Goal: Check status: Check status

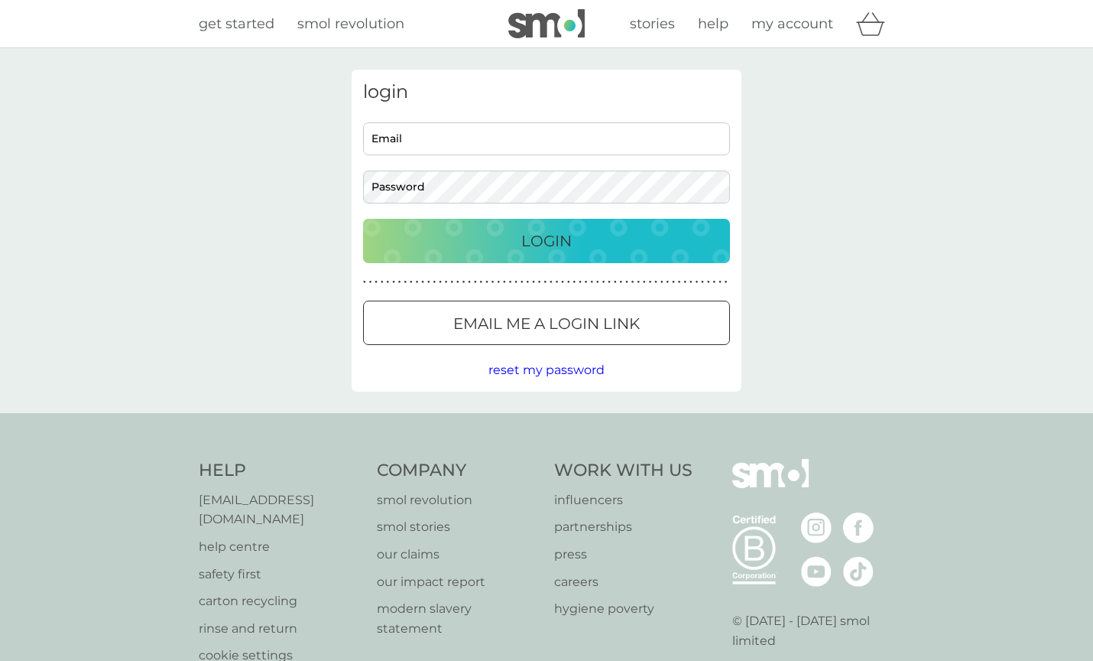
type input "[EMAIL_ADDRESS][DOMAIN_NAME]"
click at [537, 242] on p "Login" at bounding box center [546, 241] width 50 height 24
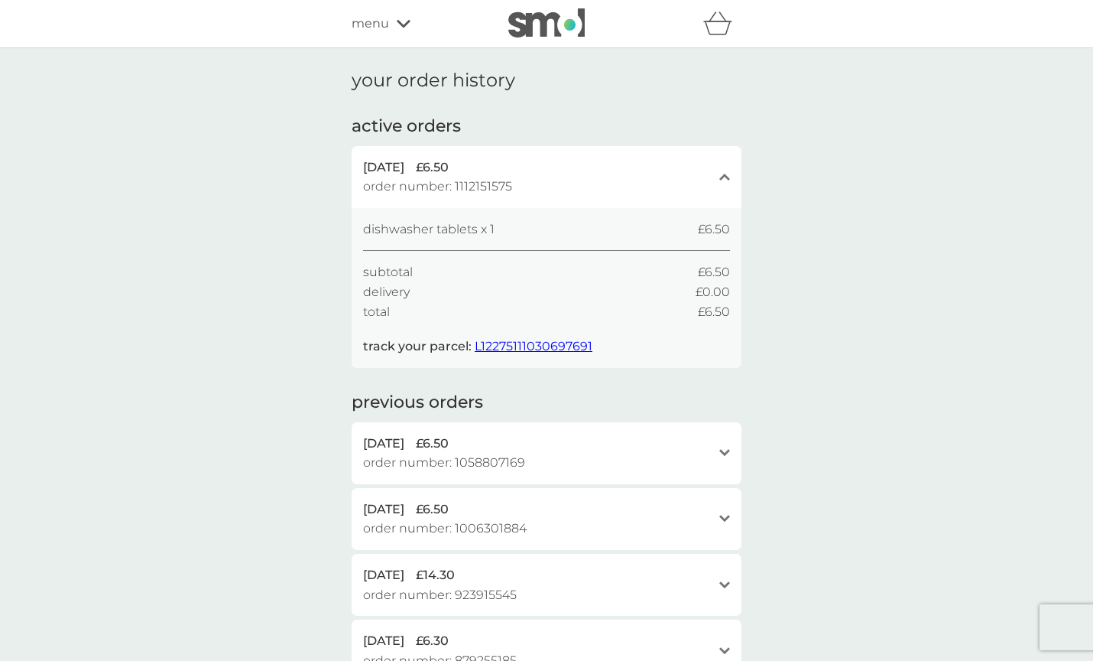
click at [532, 343] on span "L12275111030697691" at bounding box center [534, 346] width 118 height 15
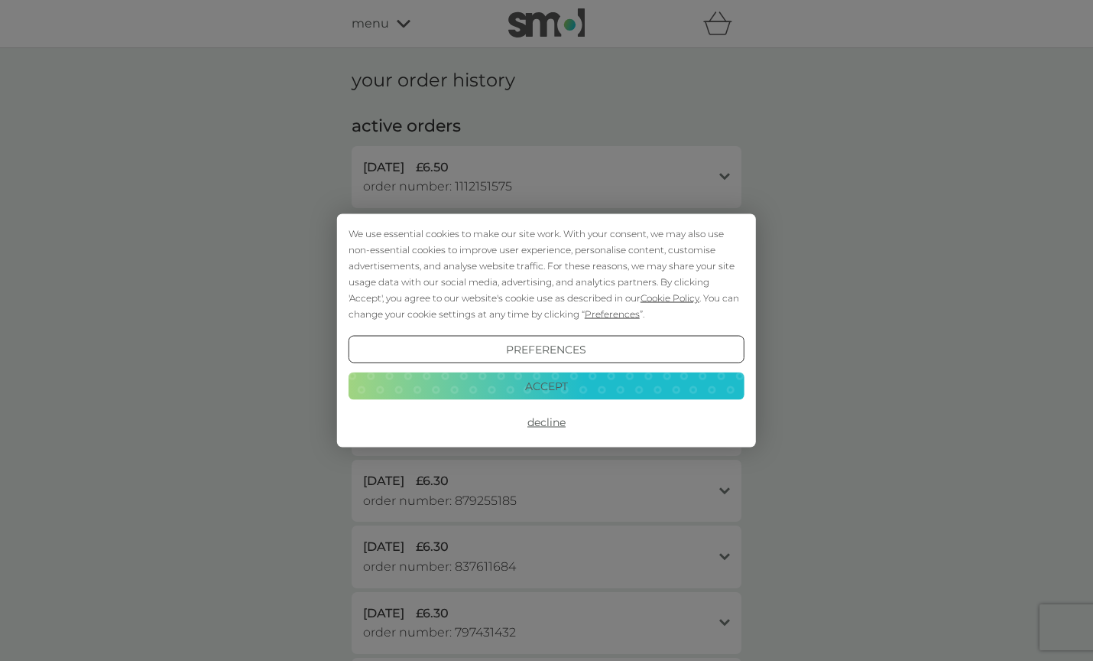
click at [559, 385] on button "Accept" at bounding box center [547, 386] width 396 height 28
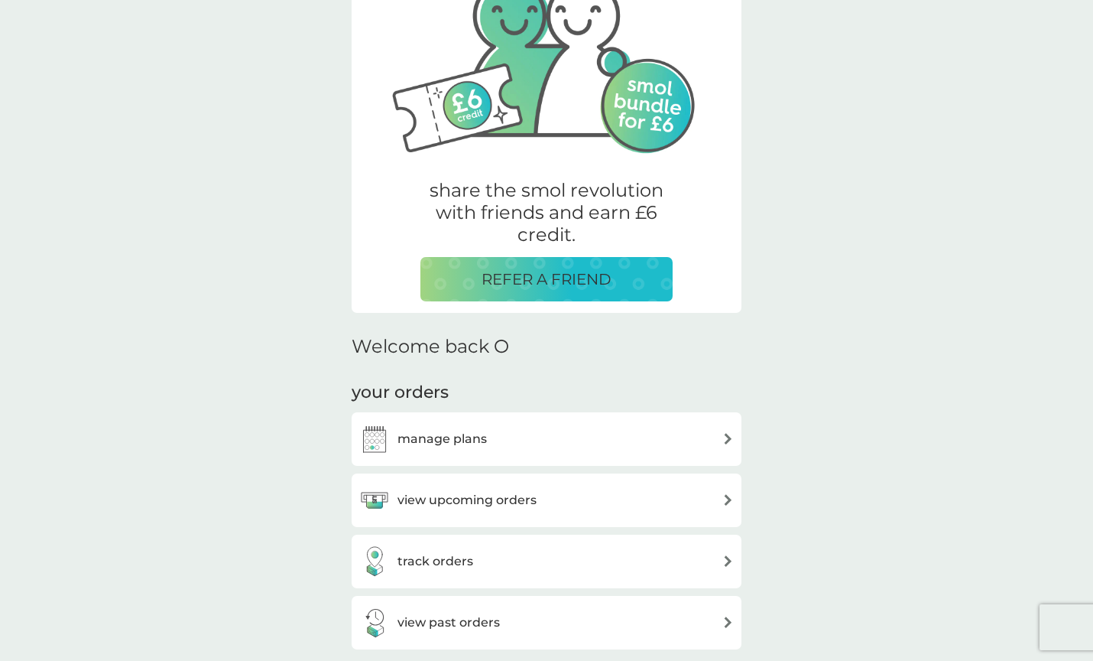
scroll to position [229, 0]
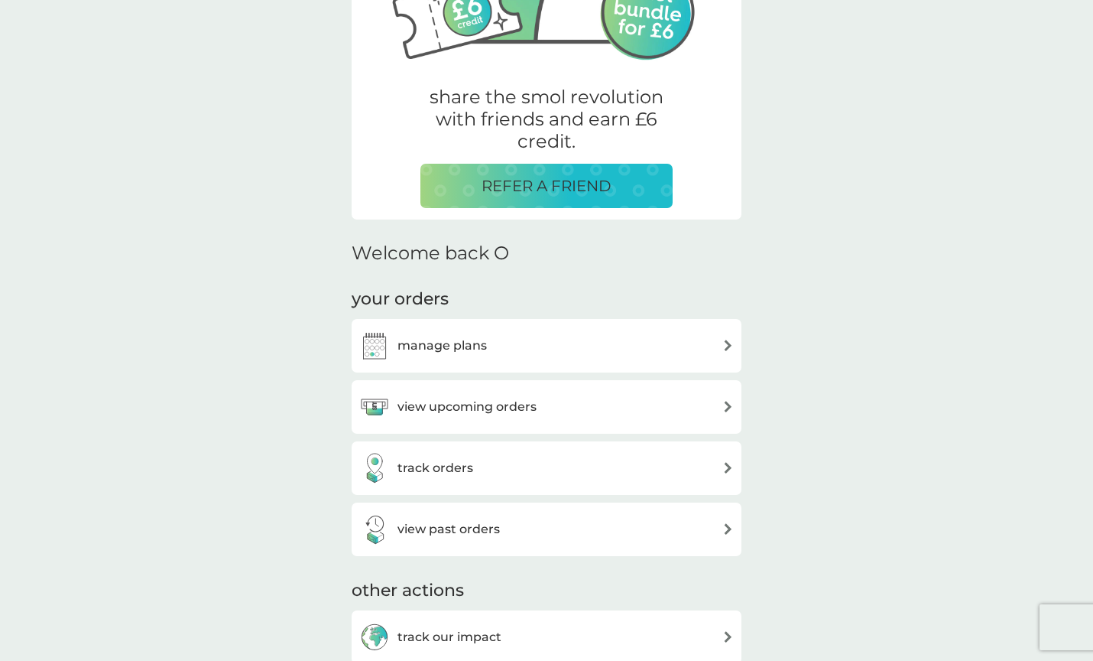
click at [612, 398] on div "view upcoming orders" at bounding box center [546, 406] width 375 height 31
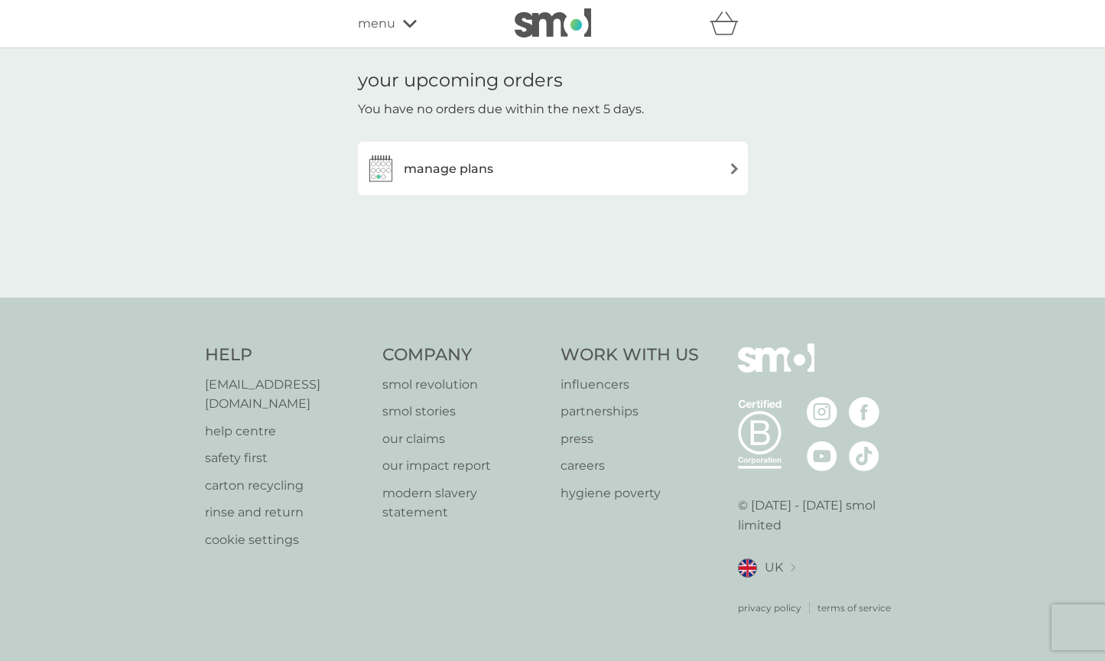
click at [406, 20] on icon at bounding box center [410, 23] width 14 height 9
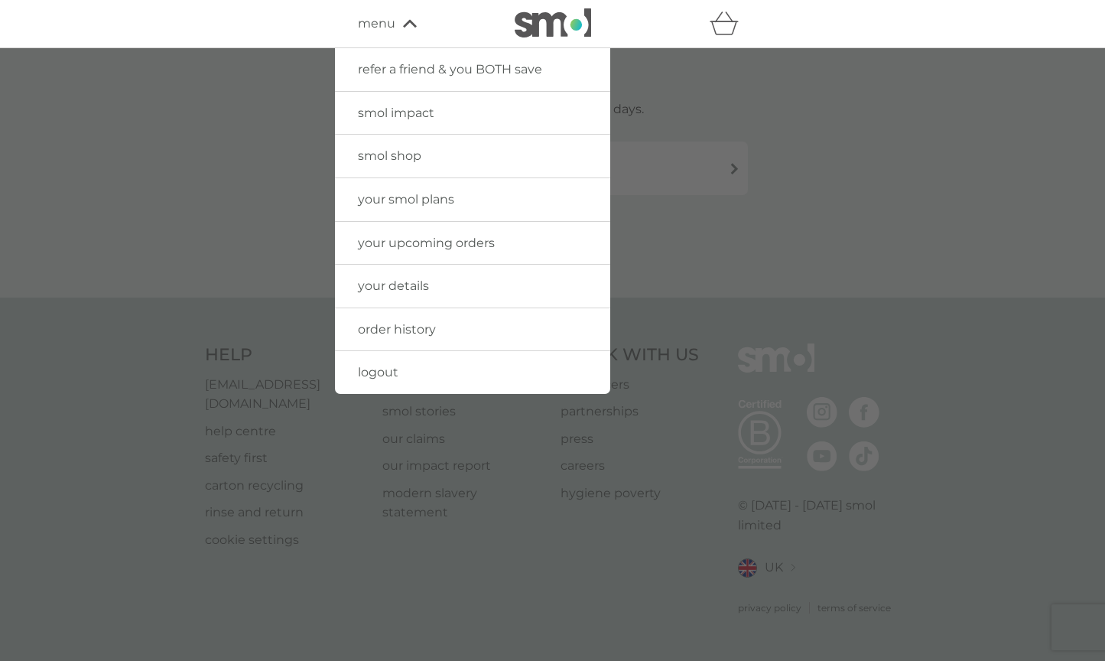
click at [415, 329] on span "order history" at bounding box center [397, 329] width 78 height 15
